Goal: Task Accomplishment & Management: Complete application form

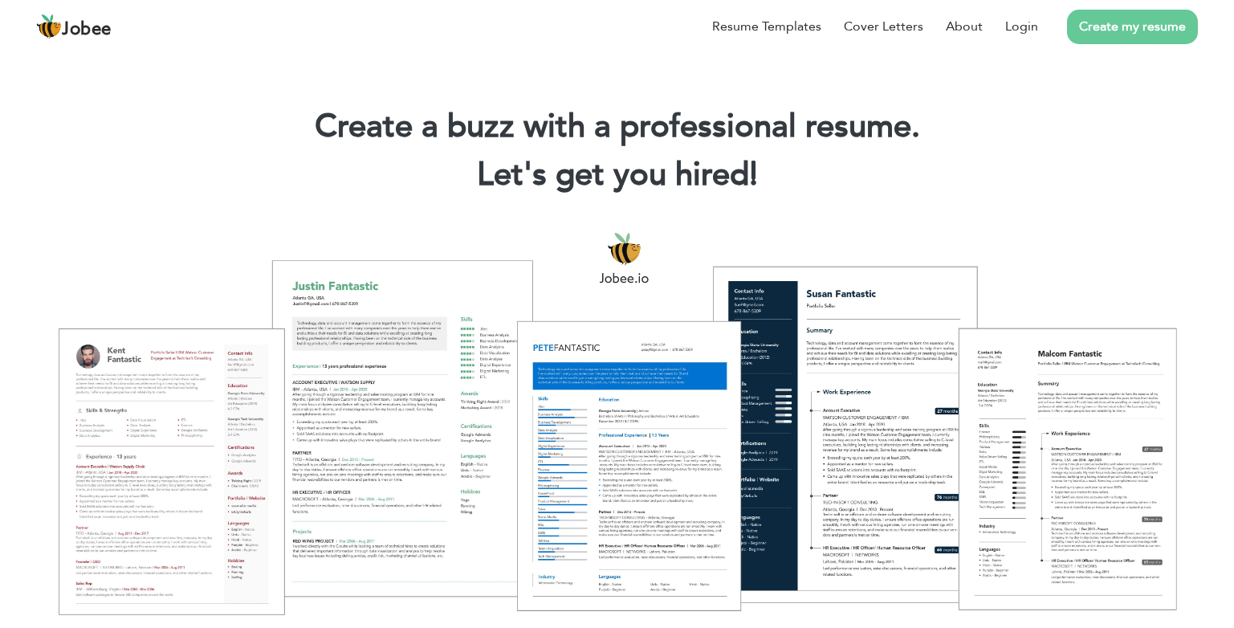
click at [1165, 31] on link "Create my resume" at bounding box center [1132, 27] width 131 height 35
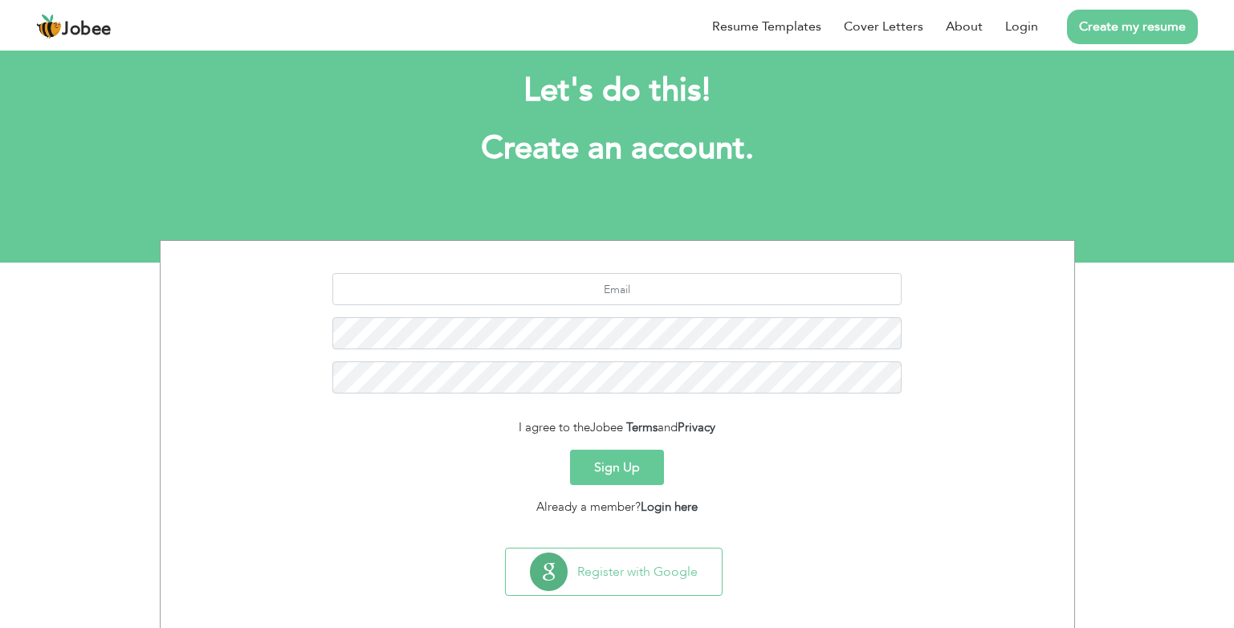
scroll to position [39, 0]
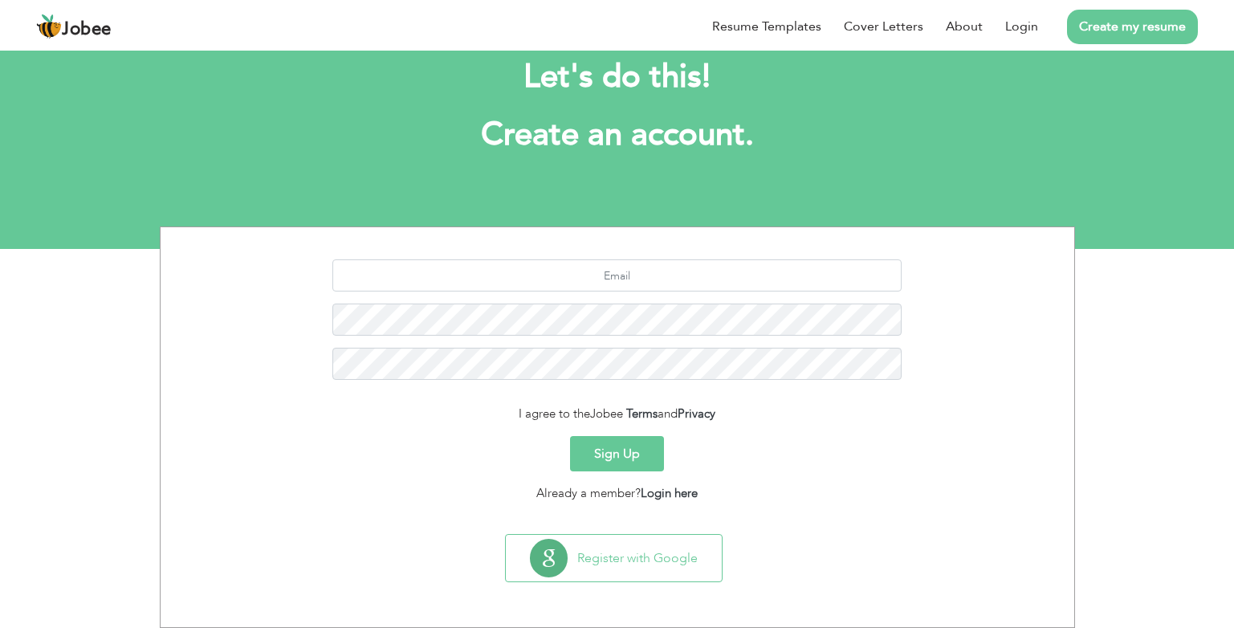
click at [606, 454] on button "Sign Up" at bounding box center [617, 453] width 94 height 35
click at [1029, 25] on link "Login" at bounding box center [1021, 26] width 33 height 19
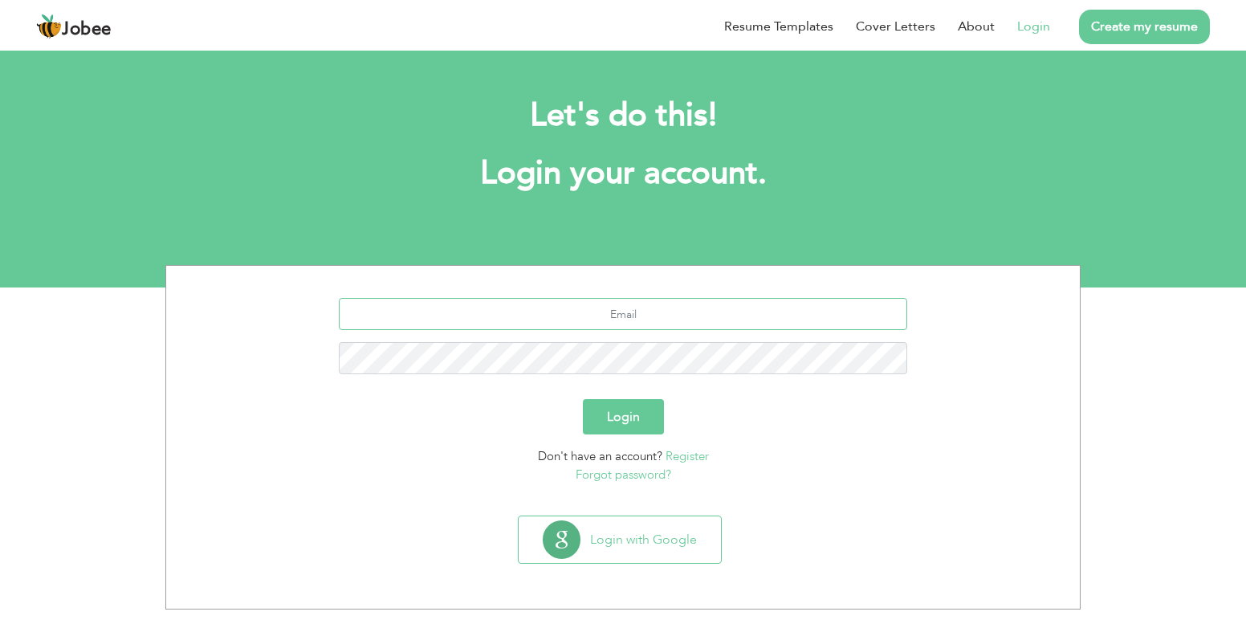
click at [603, 311] on input "text" at bounding box center [623, 314] width 569 height 32
click at [603, 310] on input "text" at bounding box center [623, 314] width 569 height 32
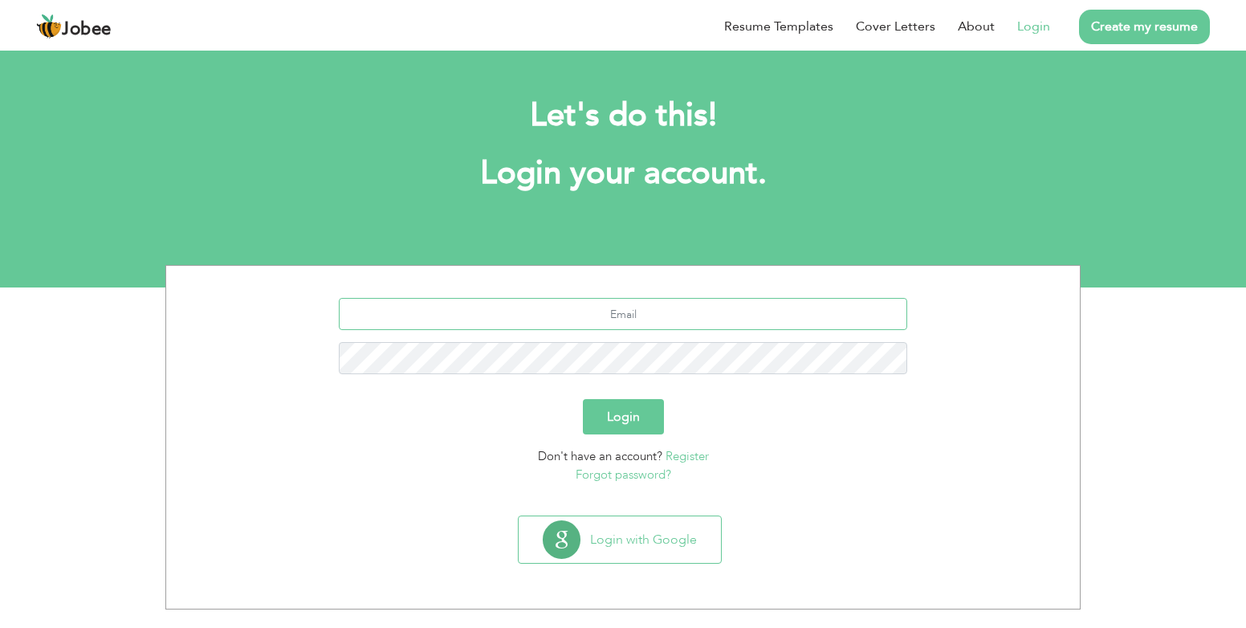
click at [603, 310] on input "text" at bounding box center [623, 314] width 569 height 32
